Goal: Information Seeking & Learning: Learn about a topic

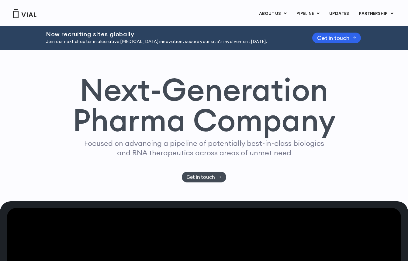
click at [112, 117] on h1 "Next-Generation Pharma Company" at bounding box center [203, 104] width 263 height 61
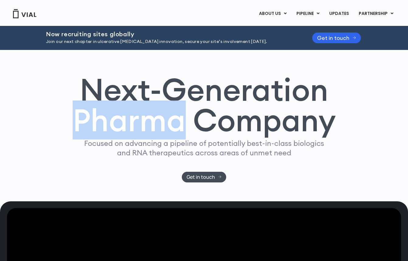
click at [112, 117] on h1 "Next-Generation Pharma Company" at bounding box center [203, 104] width 263 height 61
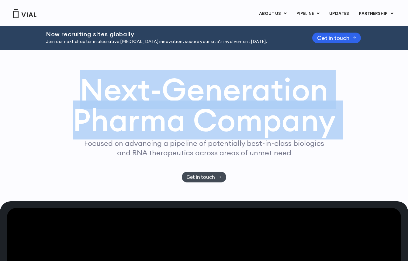
click at [112, 117] on h1 "Next-Generation Pharma Company" at bounding box center [203, 104] width 263 height 61
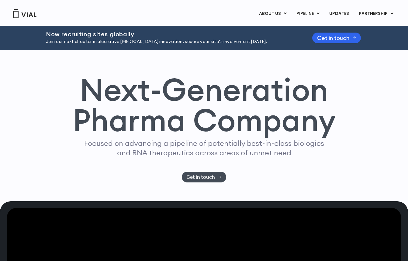
click at [112, 148] on p "Focused on advancing a pipeline of potentially best-in-class biologics and RNA …" at bounding box center [204, 147] width 245 height 19
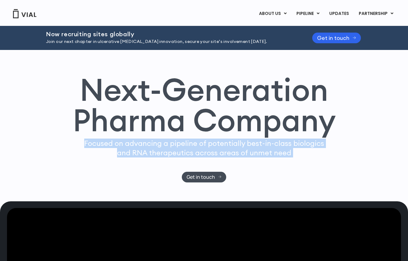
click at [112, 148] on p "Focused on advancing a pipeline of potentially best-in-class biologics and RNA …" at bounding box center [204, 147] width 245 height 19
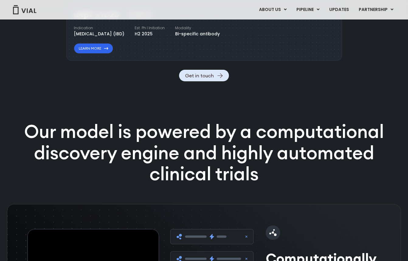
scroll to position [842, 0]
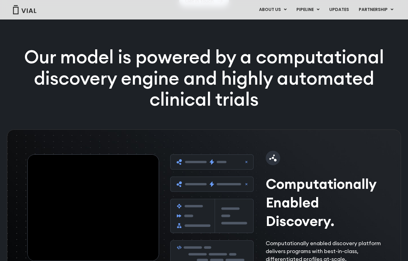
click at [102, 96] on p "Our model is powered by a computational discovery engine and highly automated c…" at bounding box center [204, 78] width 392 height 64
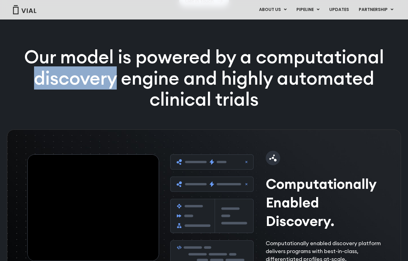
click at [105, 96] on p "Our model is powered by a computational discovery engine and highly automated c…" at bounding box center [204, 78] width 392 height 64
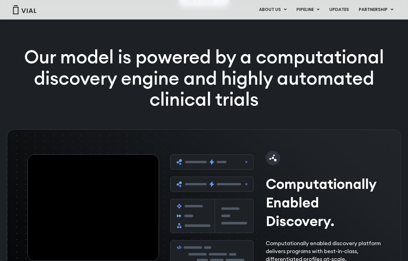
click at [105, 96] on p "Our model is powered by a computational discovery engine and highly automated c…" at bounding box center [204, 78] width 392 height 64
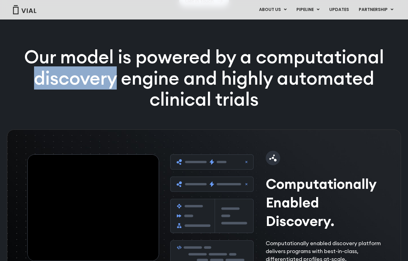
click at [105, 96] on p "Our model is powered by a computational discovery engine and highly automated c…" at bounding box center [204, 78] width 392 height 64
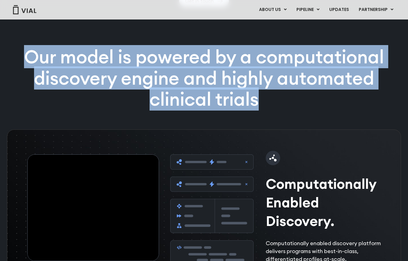
click at [111, 97] on p "Our model is powered by a computational discovery engine and highly automated c…" at bounding box center [204, 78] width 392 height 64
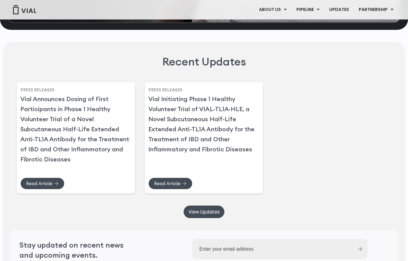
scroll to position [1472, 0]
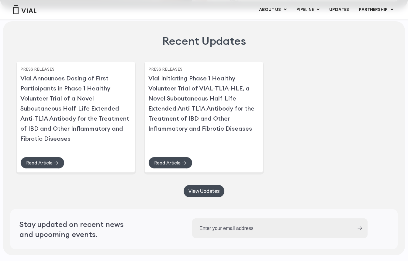
click at [27, 9] on img at bounding box center [24, 9] width 24 height 9
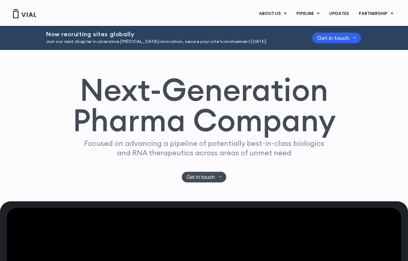
click at [109, 83] on h1 "Next-Generation Pharma Company" at bounding box center [203, 104] width 263 height 61
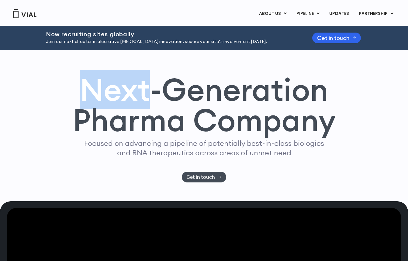
click at [113, 85] on h1 "Next-Generation Pharma Company" at bounding box center [203, 104] width 263 height 61
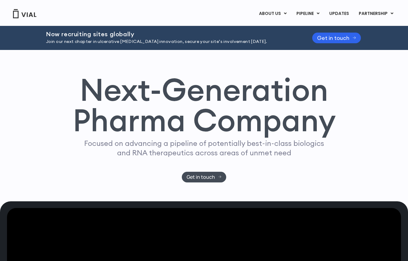
click at [113, 85] on h1 "Next-Generation Pharma Company" at bounding box center [203, 104] width 263 height 61
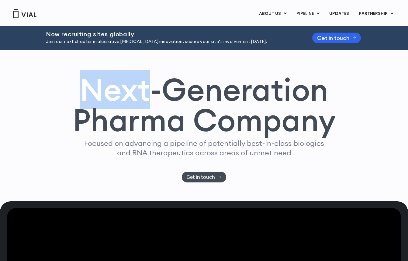
click at [114, 85] on h1 "Next-Generation Pharma Company" at bounding box center [203, 104] width 263 height 61
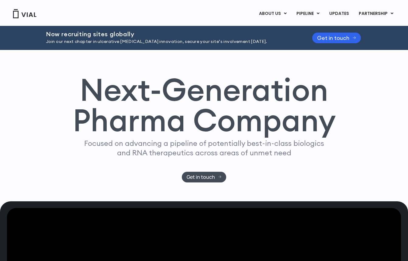
click at [114, 85] on h1 "Next-Generation Pharma Company" at bounding box center [203, 104] width 263 height 61
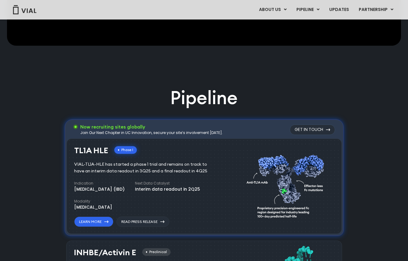
scroll to position [344, 0]
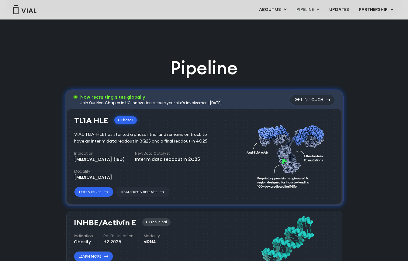
click at [217, 57] on h2 "Pipeline" at bounding box center [204, 67] width 68 height 25
click at [225, 59] on h2 "Pipeline" at bounding box center [204, 67] width 68 height 25
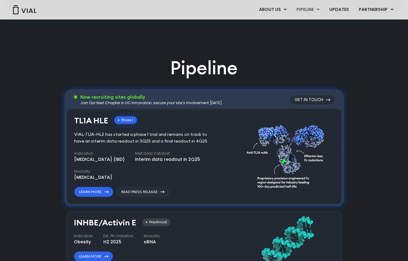
click at [225, 59] on h2 "Pipeline" at bounding box center [204, 67] width 68 height 25
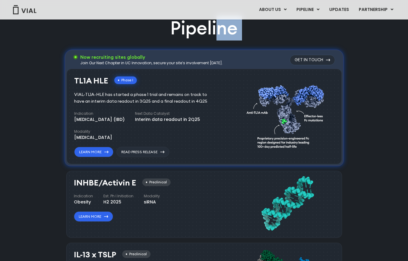
scroll to position [337, 0]
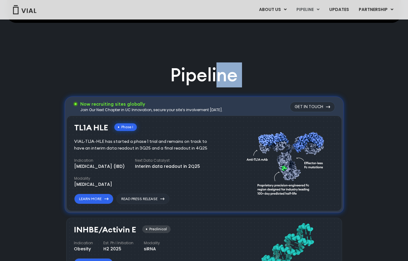
click at [208, 84] on h2 "Pipeline" at bounding box center [204, 74] width 68 height 25
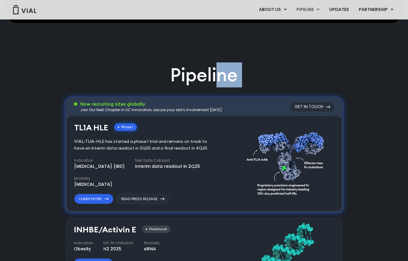
click at [208, 84] on h2 "Pipeline" at bounding box center [204, 74] width 68 height 25
click at [214, 74] on h2 "Pipeline" at bounding box center [204, 74] width 68 height 25
click at [217, 74] on h2 "Pipeline" at bounding box center [204, 74] width 68 height 25
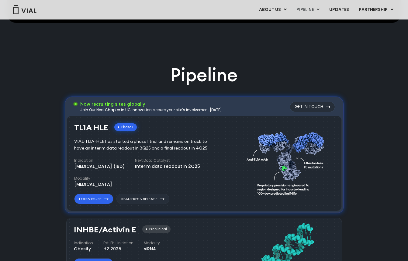
click at [217, 74] on h2 "Pipeline" at bounding box center [204, 74] width 68 height 25
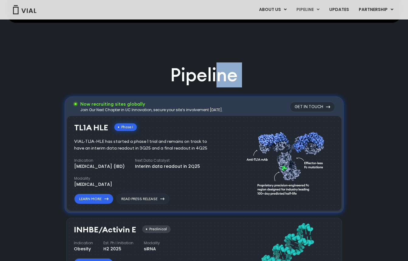
click at [220, 73] on h2 "Pipeline" at bounding box center [204, 74] width 68 height 25
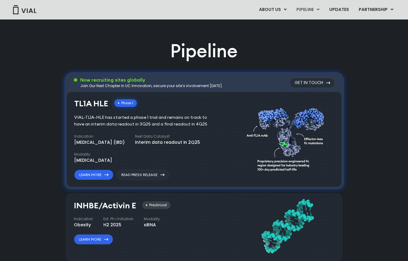
scroll to position [362, 0]
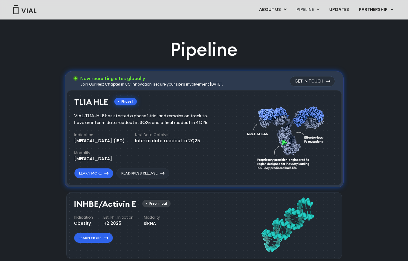
click at [199, 55] on h2 "Pipeline" at bounding box center [204, 49] width 68 height 25
drag, startPoint x: 215, startPoint y: 55, endPoint x: 215, endPoint y: 60, distance: 4.6
click at [215, 60] on h2 "Pipeline" at bounding box center [204, 49] width 68 height 25
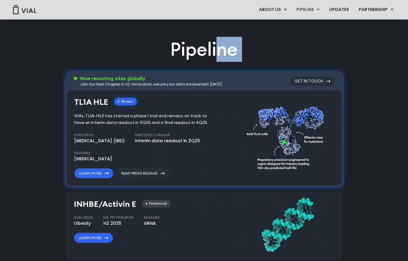
click at [215, 60] on h2 "Pipeline" at bounding box center [204, 49] width 68 height 25
click at [234, 55] on h2 "Pipeline" at bounding box center [204, 49] width 68 height 25
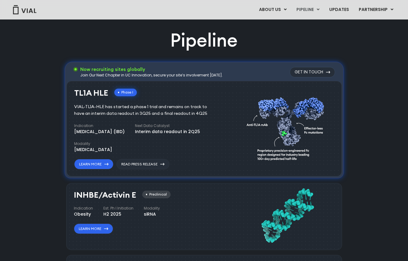
scroll to position [371, 0]
click at [112, 113] on div "VIAL-TL1A-HLE has started a phase 1 trial and remains on track to have an inter…" at bounding box center [145, 109] width 142 height 13
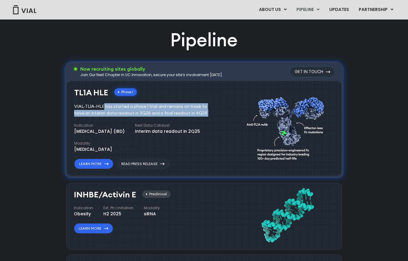
click at [112, 113] on div "VIAL-TL1A-HLE has started a phase 1 trial and remains on track to have an inter…" at bounding box center [145, 109] width 142 height 13
click at [117, 111] on div "VIAL-TL1A-HLE has started a phase 1 trial and remains on track to have an inter…" at bounding box center [145, 109] width 142 height 13
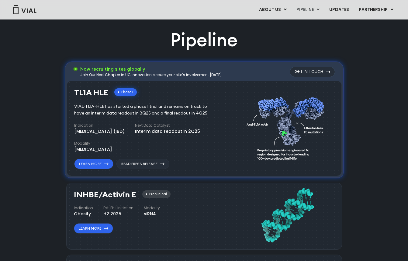
click at [117, 111] on div "VIAL-TL1A-HLE has started a phase 1 trial and remains on track to have an inter…" at bounding box center [145, 109] width 142 height 13
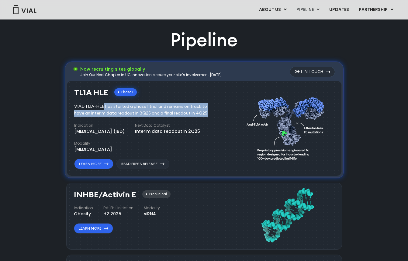
click at [117, 111] on div "VIAL-TL1A-HLE has started a phase 1 trial and remains on track to have an inter…" at bounding box center [145, 109] width 142 height 13
click at [120, 111] on div "VIAL-TL1A-HLE has started a phase 1 trial and remains on track to have an inter…" at bounding box center [145, 109] width 142 height 13
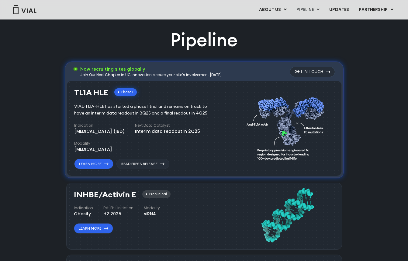
click at [120, 111] on div "VIAL-TL1A-HLE has started a phase 1 trial and remains on track to have an inter…" at bounding box center [145, 109] width 142 height 13
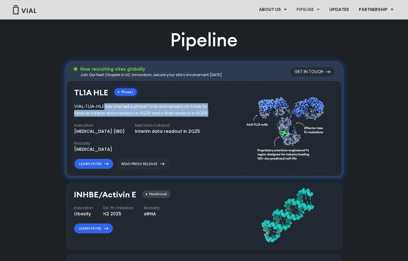
click at [124, 111] on div "VIAL-TL1A-HLE has started a phase 1 trial and remains on track to have an inter…" at bounding box center [145, 109] width 142 height 13
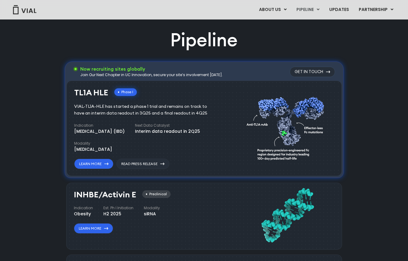
click at [47, 126] on div "Pipeline Now recruiting sites globally Join Our Next Chapter in UC Innovation, …" at bounding box center [204, 252] width 394 height 450
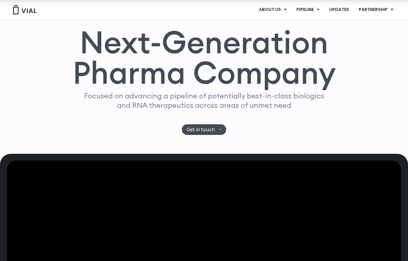
scroll to position [0, 0]
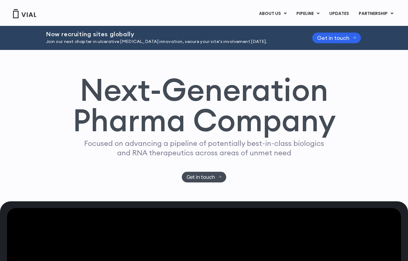
click at [125, 81] on h1 "Next-Generation Pharma Company" at bounding box center [203, 104] width 263 height 61
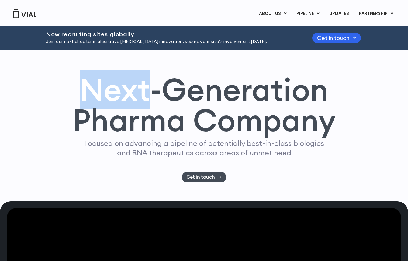
click at [125, 81] on h1 "Next-Generation Pharma Company" at bounding box center [203, 104] width 263 height 61
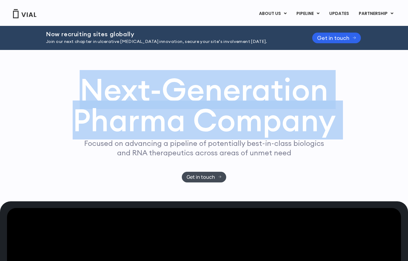
click at [125, 81] on h1 "Next-Generation Pharma Company" at bounding box center [203, 104] width 263 height 61
click at [136, 87] on h1 "Next-Generation Pharma Company" at bounding box center [203, 104] width 263 height 61
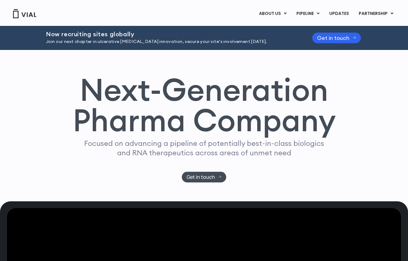
click at [58, 104] on div "Next-Generation Pharma Company Focused on advancing a pipeline of potentially b…" at bounding box center [203, 128] width 389 height 108
